Goal: Task Accomplishment & Management: Manage account settings

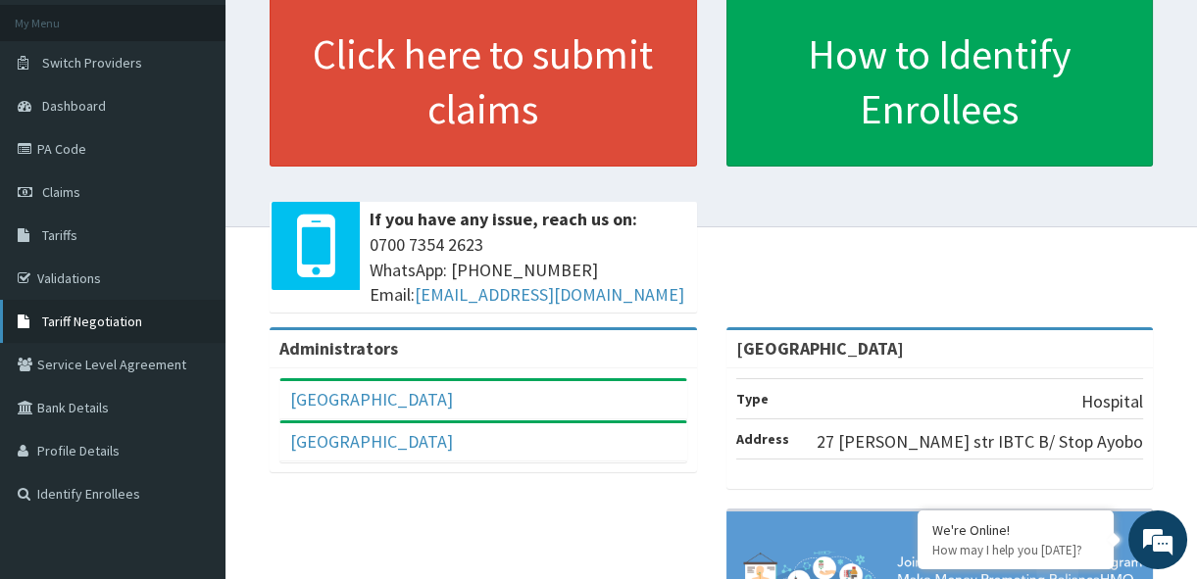
scroll to position [106, 0]
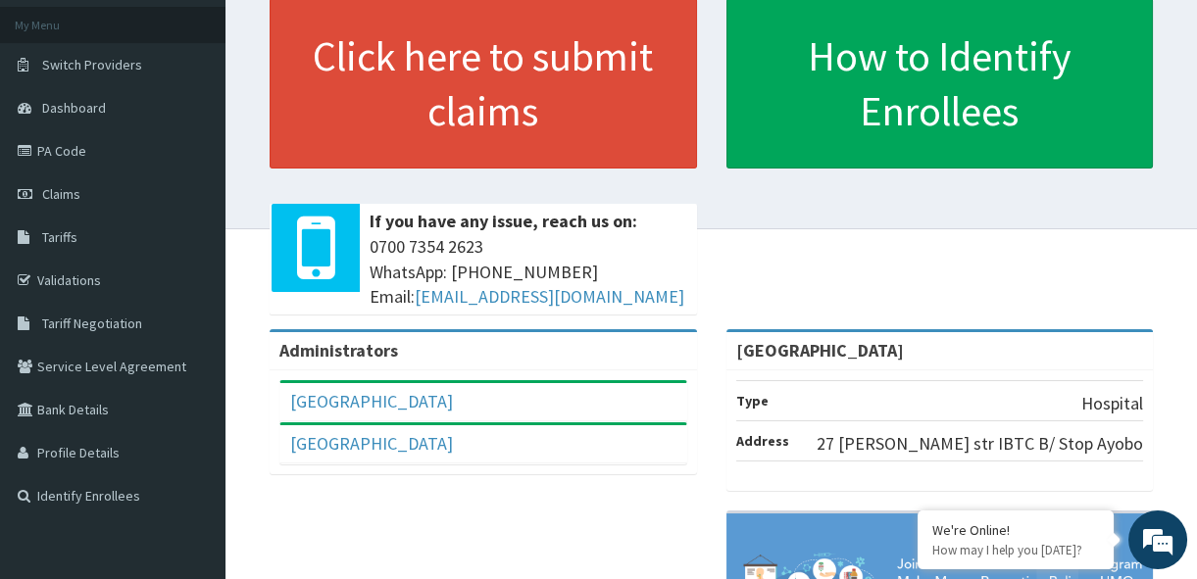
click at [603, 466] on div "Akanbi Hospital Full Name Akanbi Hospital Email Address akanbihospital@yahoo.co…" at bounding box center [483, 423] width 427 height 104
click at [543, 389] on div "[GEOGRAPHIC_DATA]" at bounding box center [483, 402] width 406 height 38
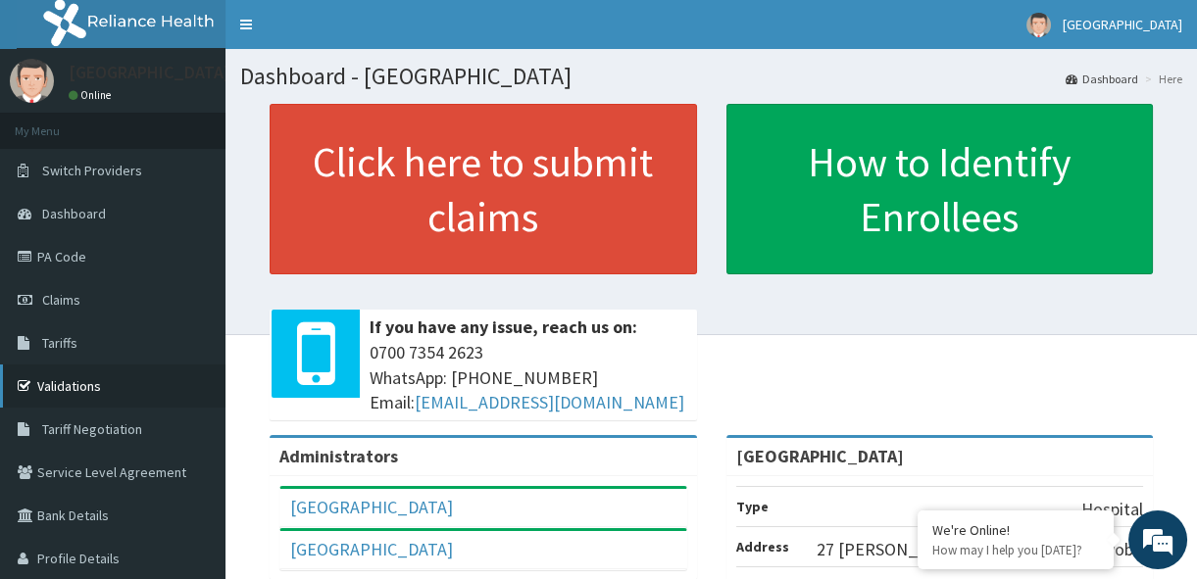
click at [91, 391] on link "Validations" at bounding box center [112, 386] width 225 height 43
